Goal: Task Accomplishment & Management: Use online tool/utility

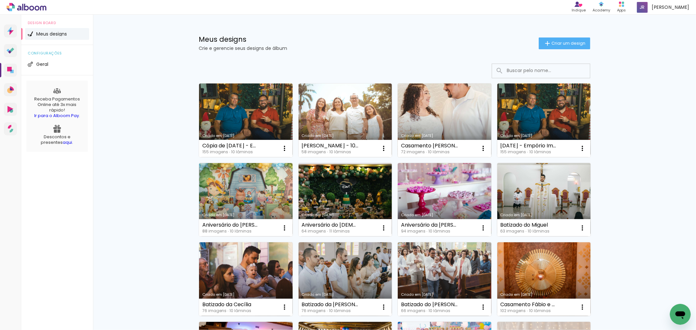
drag, startPoint x: 434, startPoint y: 144, endPoint x: 434, endPoint y: 140, distance: 3.9
click at [434, 144] on div "Casamento [PERSON_NAME] e [PERSON_NAME]" at bounding box center [429, 145] width 57 height 5
click at [432, 109] on link "Criado em [DATE]" at bounding box center [445, 120] width 94 height 74
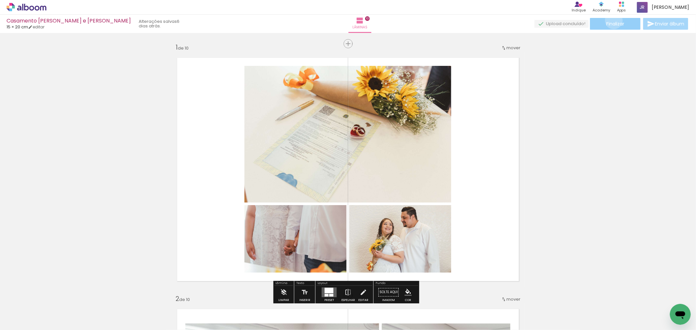
click at [611, 22] on span "Finalizar" at bounding box center [615, 24] width 18 height 5
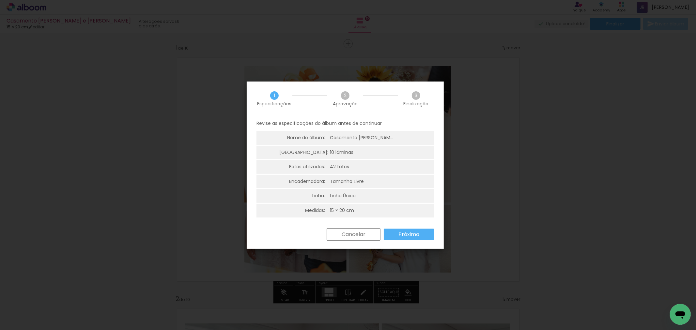
click at [0, 0] on slot "Próximo" at bounding box center [0, 0] width 0 height 0
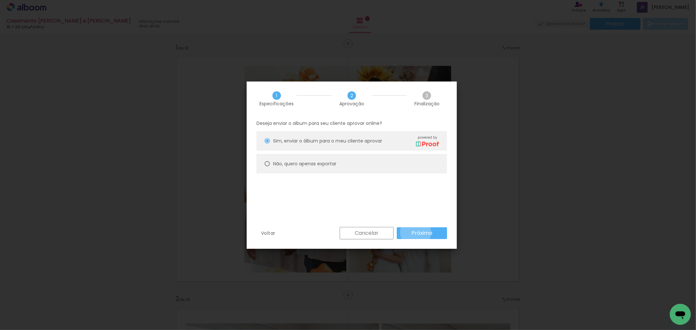
click at [0, 0] on slot "Próximo" at bounding box center [0, 0] width 0 height 0
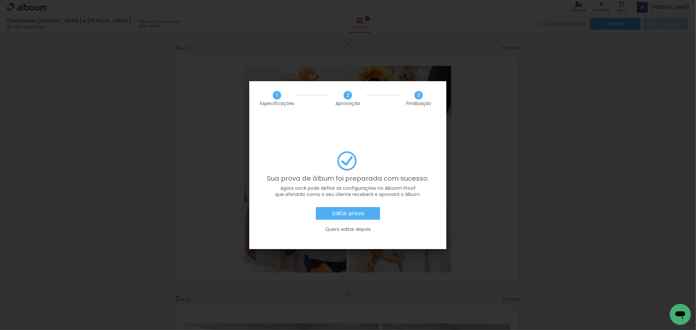
click at [0, 0] on slot "Editar prova" at bounding box center [0, 0] width 0 height 0
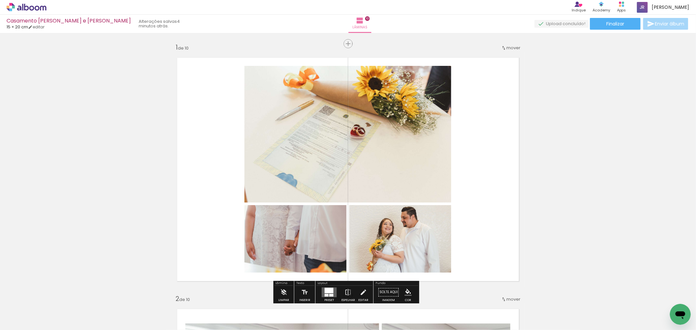
click at [33, 5] on icon at bounding box center [27, 7] width 40 height 8
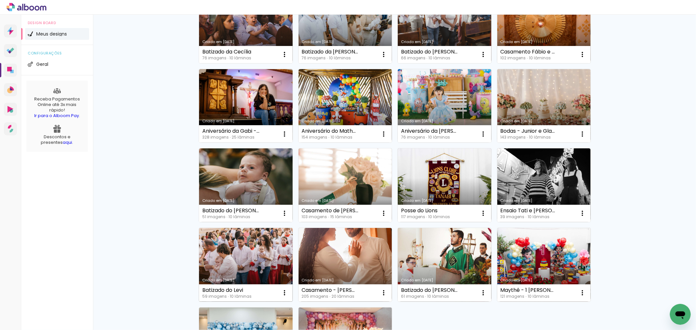
scroll to position [253, 0]
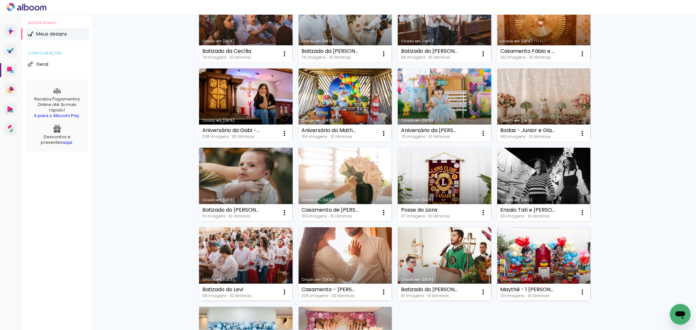
click at [248, 176] on link "Criado em [DATE]" at bounding box center [246, 185] width 94 height 74
